Goal: Task Accomplishment & Management: Manage account settings

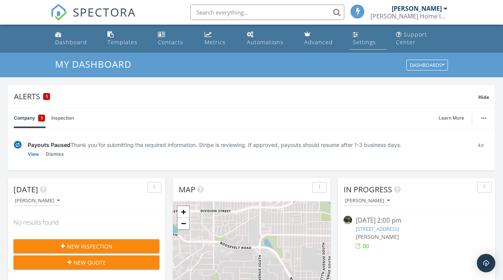
click at [371, 38] on div "Settings" at bounding box center [364, 41] width 23 height 7
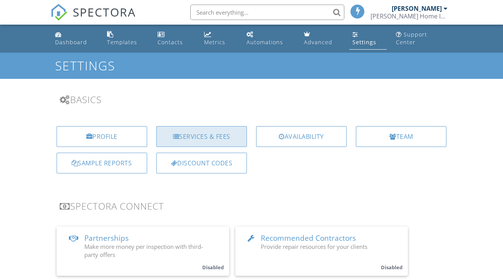
click at [220, 132] on div "Services & Fees" at bounding box center [201, 136] width 90 height 21
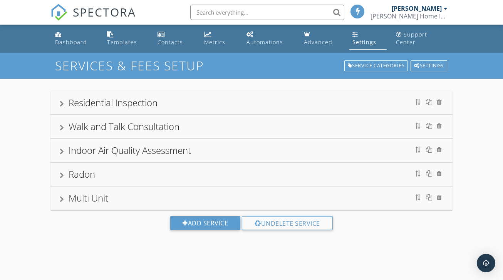
click at [62, 149] on div at bounding box center [62, 152] width 4 height 6
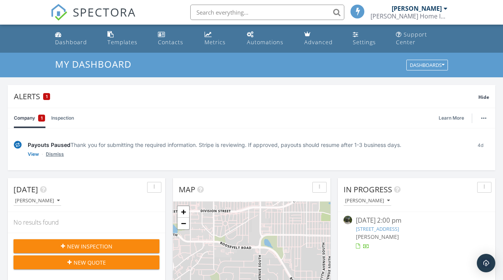
click at [53, 150] on link "Dismiss" at bounding box center [55, 154] width 18 height 8
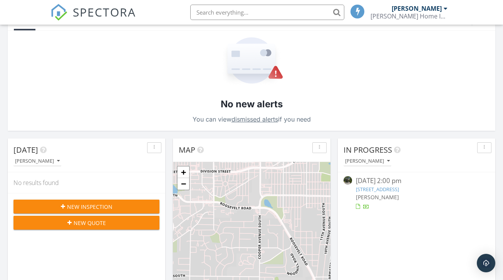
scroll to position [38, 0]
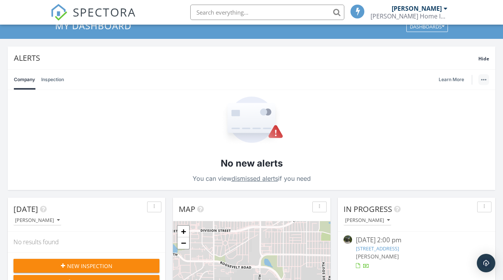
click at [488, 75] on button "button" at bounding box center [483, 79] width 11 height 11
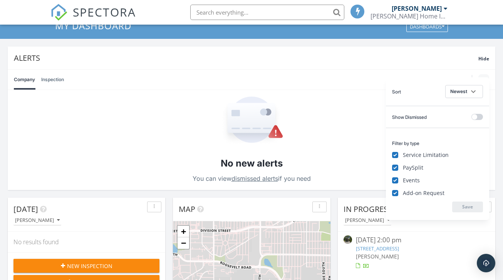
click at [337, 97] on div "No new alerts You can view dismissed alerts if you need" at bounding box center [251, 140] width 487 height 100
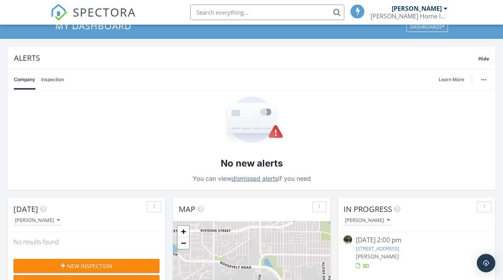
click at [372, 70] on div "Company Inspection Learn More" at bounding box center [251, 80] width 475 height 20
click at [130, 53] on div "Alerts" at bounding box center [246, 58] width 464 height 10
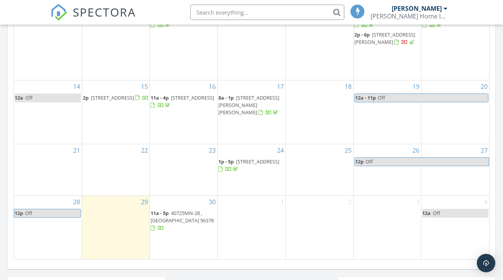
scroll to position [462, 0]
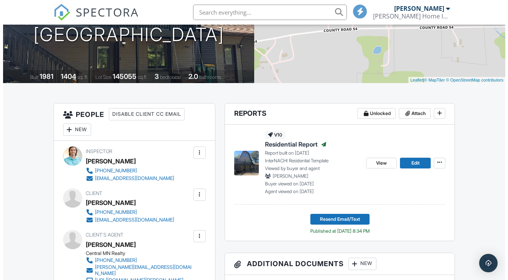
scroll to position [131, 0]
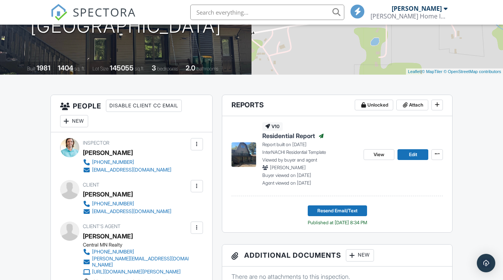
click at [78, 127] on div "New" at bounding box center [74, 121] width 28 height 12
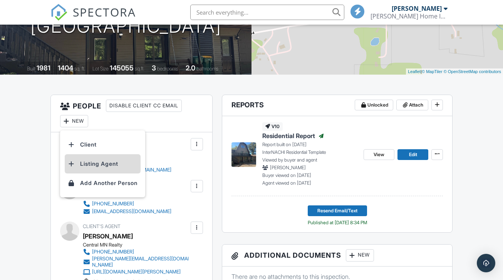
click at [123, 174] on li "Listing Agent" at bounding box center [103, 163] width 76 height 19
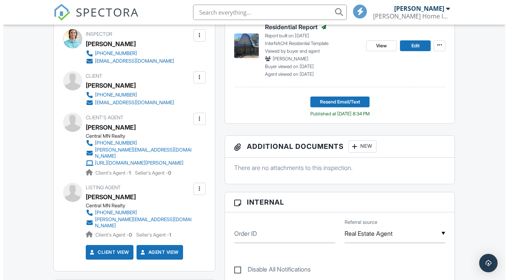
scroll to position [246, 0]
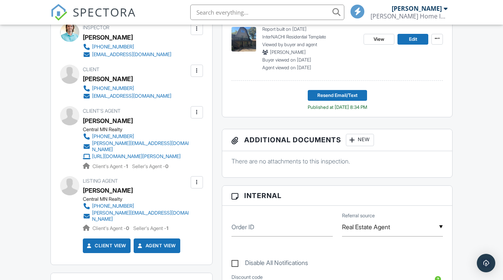
click at [197, 186] on div at bounding box center [197, 182] width 12 height 12
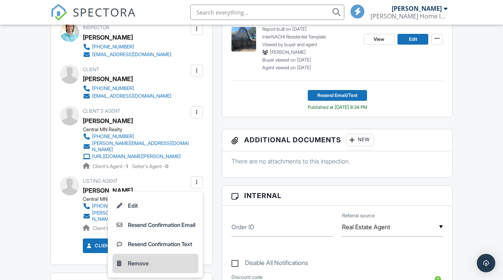
click at [142, 269] on li "Remove" at bounding box center [155, 263] width 86 height 19
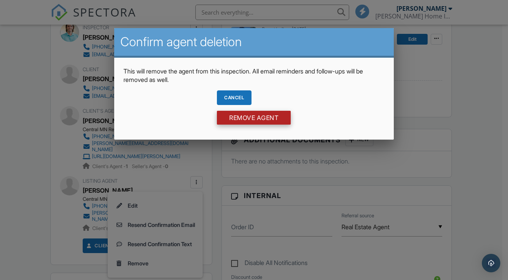
click at [254, 117] on input "Remove Agent" at bounding box center [254, 118] width 74 height 14
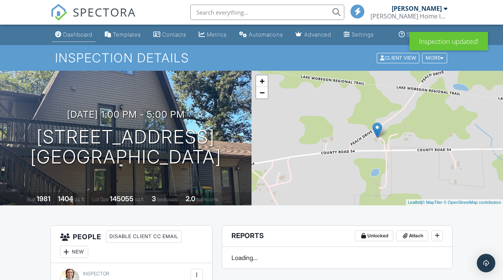
click at [65, 38] on div "Dashboard" at bounding box center [77, 34] width 29 height 7
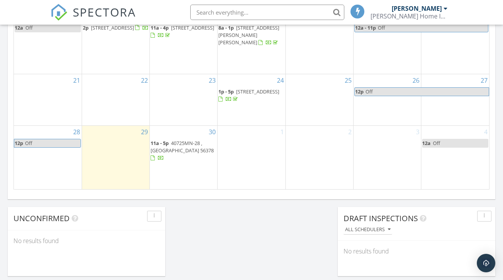
scroll to position [500, 0]
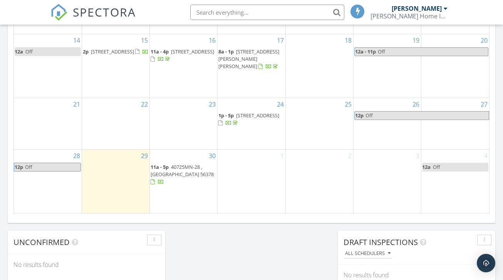
click at [173, 181] on span "11a - 5p 40725MN-28 , [GEOGRAPHIC_DATA] 56378" at bounding box center [183, 175] width 66 height 23
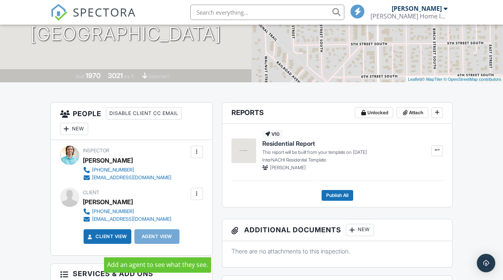
scroll to position [121, 0]
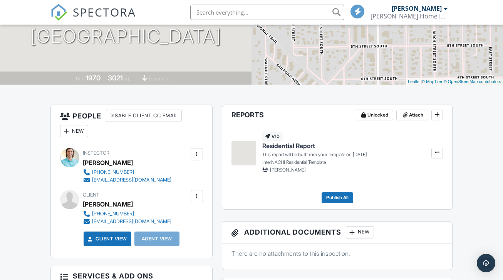
click at [64, 135] on div at bounding box center [67, 131] width 8 height 8
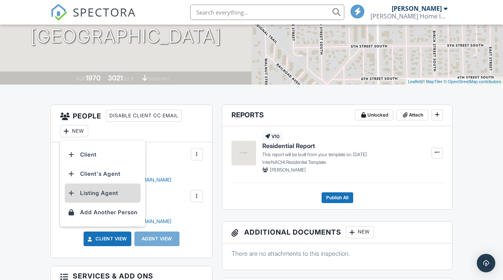
click at [120, 201] on li "Listing Agent" at bounding box center [103, 193] width 76 height 19
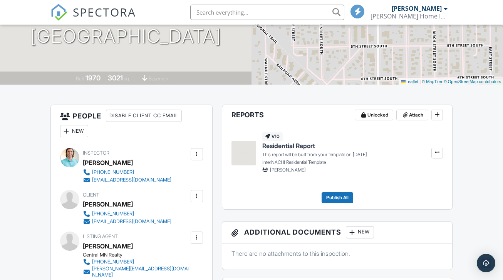
click at [73, 137] on div "New" at bounding box center [74, 131] width 28 height 12
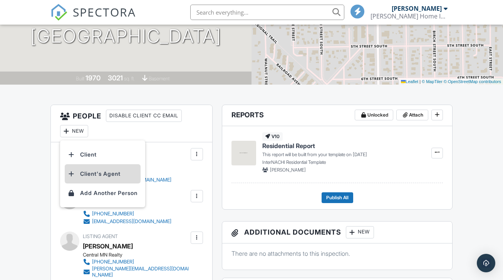
click at [121, 182] on li "Client's Agent" at bounding box center [103, 173] width 76 height 19
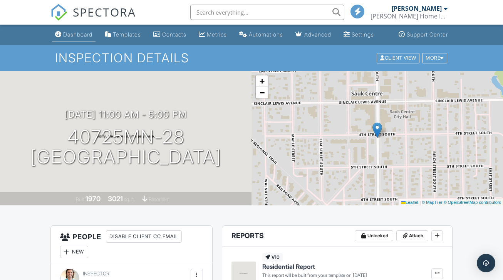
click at [67, 38] on div "Dashboard" at bounding box center [77, 34] width 29 height 7
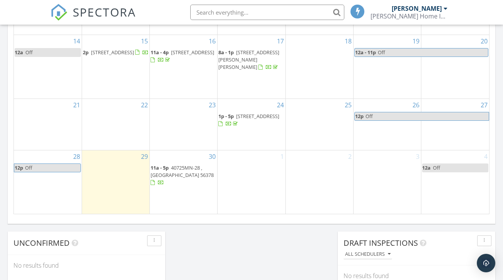
scroll to position [500, 0]
click at [236, 119] on span "18918 Co Rd 54, Albany 56307" at bounding box center [257, 115] width 43 height 7
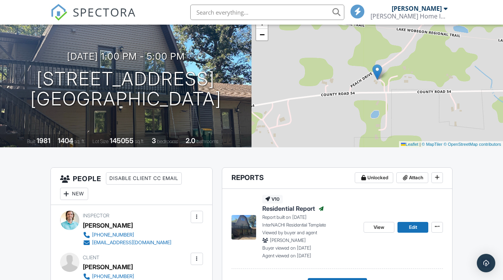
scroll to position [46, 0]
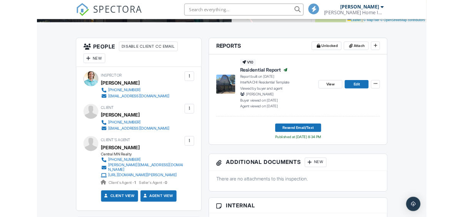
scroll to position [162, 0]
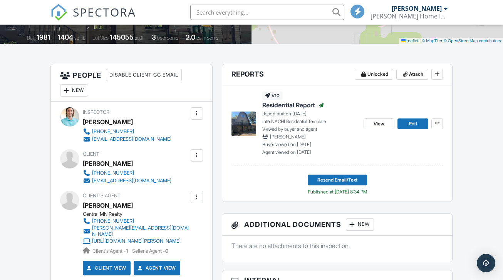
click at [80, 97] on div "New" at bounding box center [74, 90] width 28 height 12
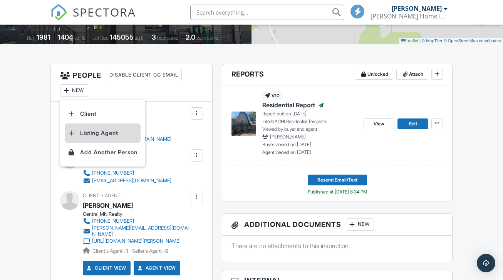
click at [105, 140] on li "Listing Agent" at bounding box center [103, 133] width 76 height 19
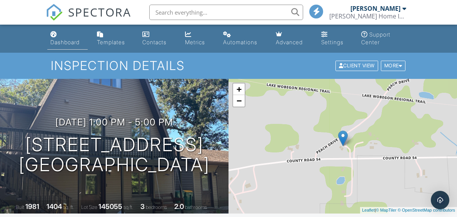
click at [67, 33] on link "Dashboard" at bounding box center [67, 39] width 40 height 22
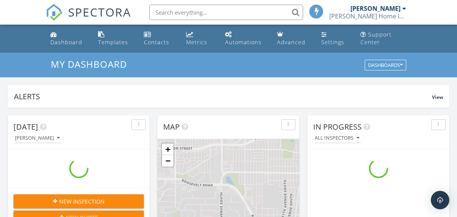
scroll to position [712, 469]
